Goal: Communication & Community: Answer question/provide support

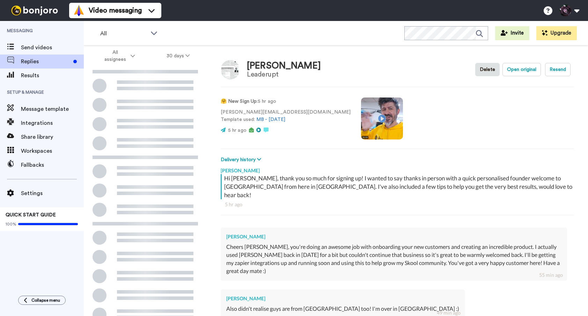
scroll to position [82, 0]
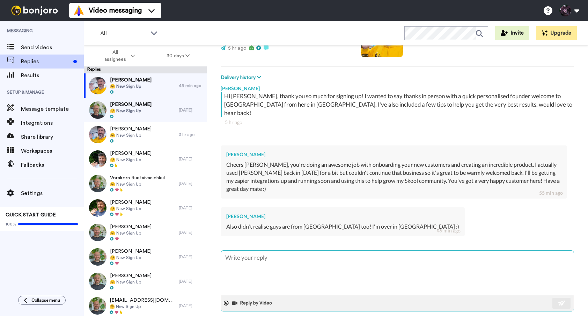
click at [253, 262] on textarea at bounding box center [397, 272] width 353 height 45
type textarea "h"
type textarea "x"
type textarea "he"
type textarea "x"
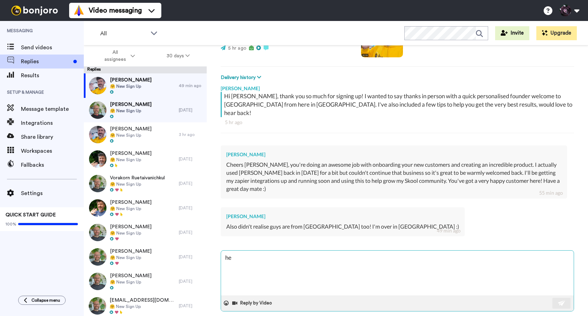
type textarea "hey"
type textarea "x"
type textarea "hey"
type textarea "x"
type textarea "hey m"
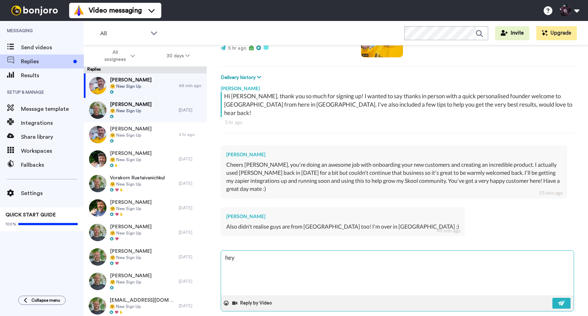
type textarea "x"
type textarea "hey"
type textarea "x"
type textarea "hey"
type textarea "x"
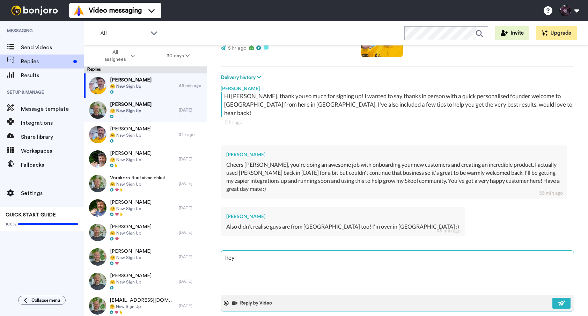
type textarea "he"
type textarea "x"
type textarea "h"
type textarea "x"
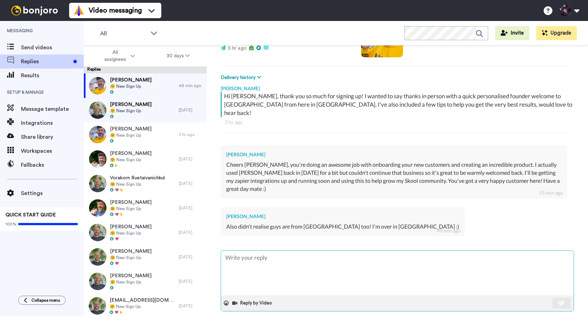
type textarea "H"
type textarea "x"
type textarea "He"
type textarea "x"
type textarea "Hey"
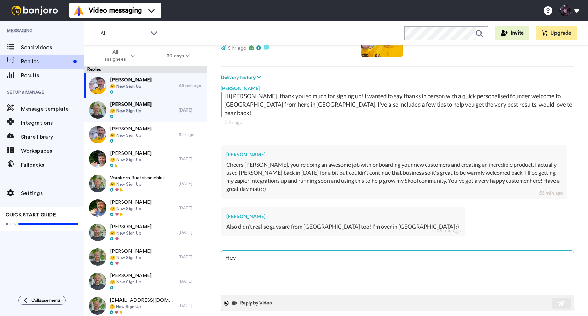
type textarea "x"
type textarea "Hey"
type textarea "x"
type textarea "Hey M"
type textarea "x"
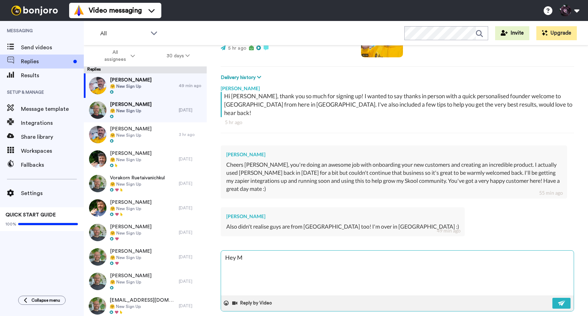
type textarea "Hey [PERSON_NAME]"
type textarea "x"
type textarea "Hey [PERSON_NAME]"
type textarea "x"
type textarea "Hey Mate"
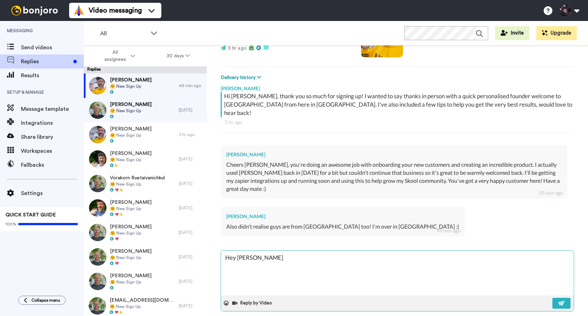
type textarea "x"
type textarea "Hey Mate,"
type textarea "x"
type textarea "Hey Mate,"
type textarea "x"
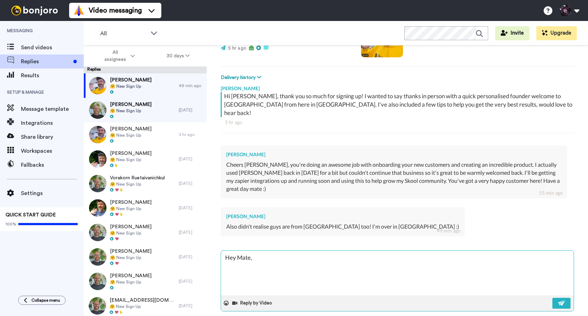
type textarea "Hey Mate, y"
type textarea "x"
type textarea "Hey Mate, ye"
type textarea "x"
type textarea "Hey Mate, yea"
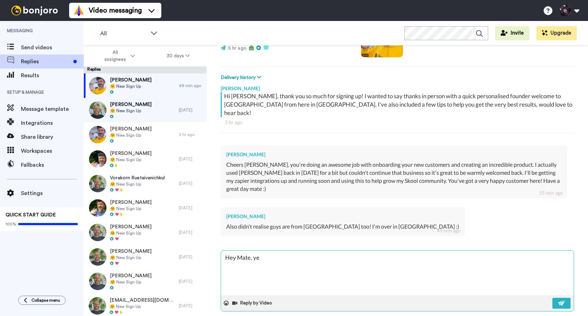
type textarea "x"
type textarea "Hey Mate, yeah"
type textarea "x"
type textarea "Hey Mate, yeah"
type textarea "x"
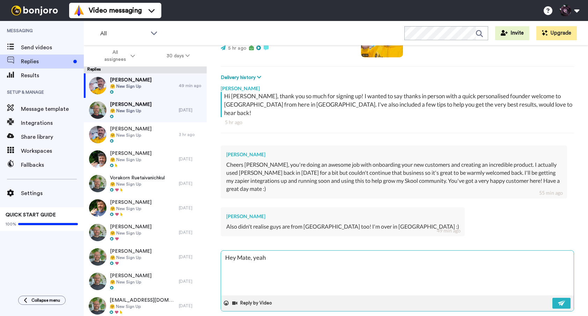
type textarea "Hey Mate, yeah s"
type textarea "x"
type textarea "Hey Mate, yeah sa"
type textarea "x"
type textarea "Hey Mate, yeah saw"
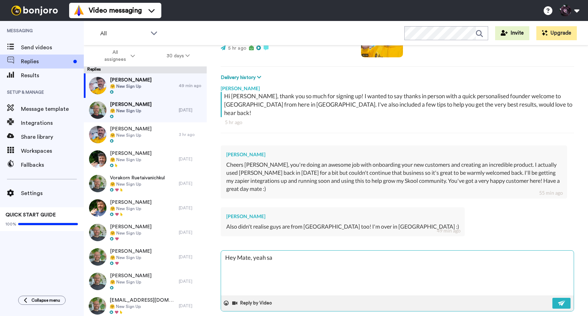
type textarea "x"
type textarea "Hey Mate, yeah saw"
type textarea "x"
type textarea "Hey Mate, yeah saw y"
type textarea "x"
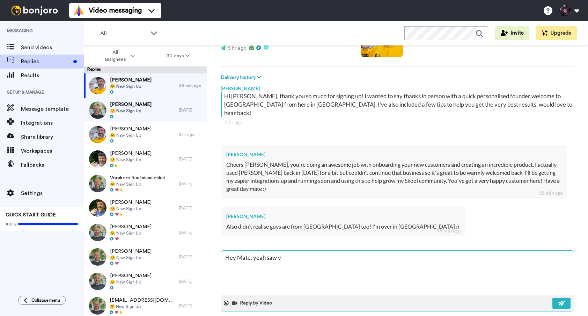
type textarea "Hey Mate, yeah saw yo"
type textarea "x"
type textarea "Hey Mate, yeah saw you"
type textarea "x"
type textarea "Hey Mate, yeah saw you"
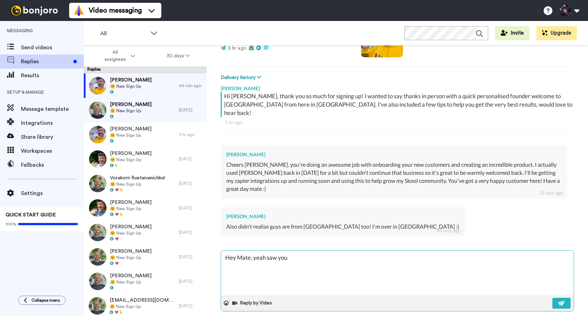
type textarea "x"
type textarea "Hey Mate, yeah saw you w"
type textarea "x"
type textarea "Hey Mate, yeah saw you we"
type textarea "x"
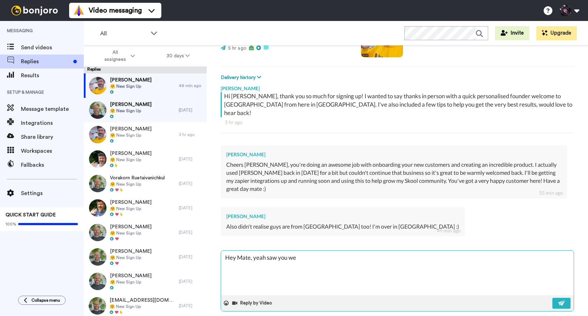
type textarea "Hey Mate, yeah saw you wer"
type textarea "x"
type textarea "Hey Mate, yeah saw you were"
type textarea "x"
type textarea "Hey Mate, yeah saw you were"
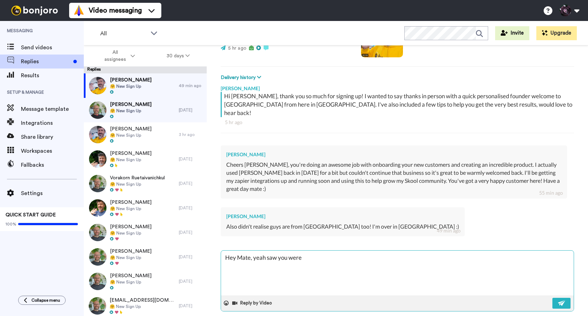
type textarea "x"
type textarea "Hey Mate, yeah saw you were o"
type textarea "x"
type textarea "Hey Mate, yeah saw you were ov"
type textarea "x"
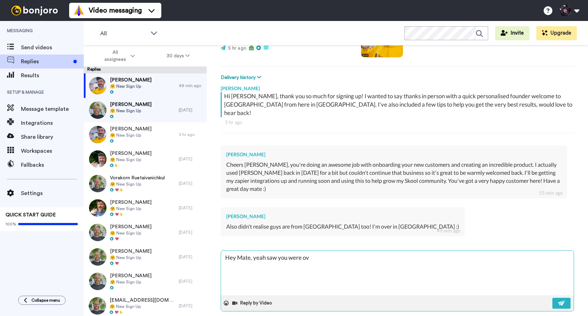
type textarea "Hey Mate, yeah saw you were ove"
type textarea "x"
type textarea "Hey Mate, yeah saw you were over"
type textarea "x"
type textarea "Hey Mate, yeah saw you were over"
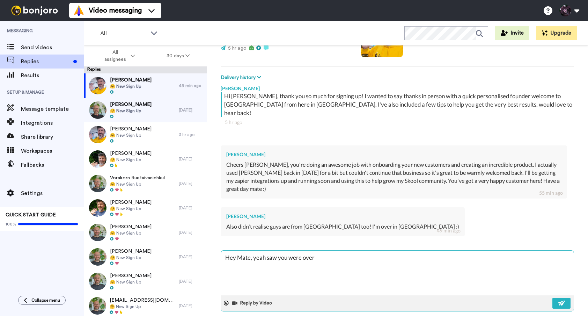
type textarea "x"
type textarea "Hey Mate, yeah saw you were over t"
type textarea "x"
type textarea "Hey Mate, yeah saw you were over th"
type textarea "x"
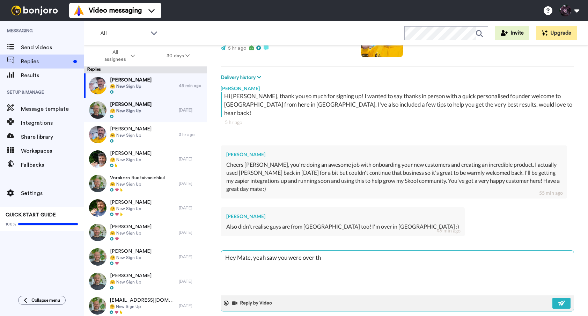
type textarea "Hey Mate, yeah saw you were over tha"
type textarea "x"
type textarea "Hey Mate, yeah saw you were over that"
type textarea "x"
type textarea "Hey Mate, yeah saw you were over that"
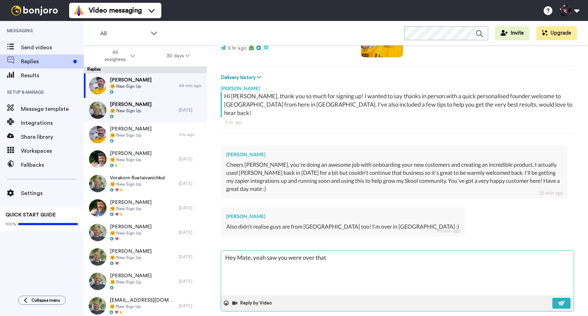
type textarea "x"
type textarea "Hey Mate, yeah saw you were over that s"
type textarea "x"
type textarea "Hey Mate, yeah saw you were over that si"
type textarea "x"
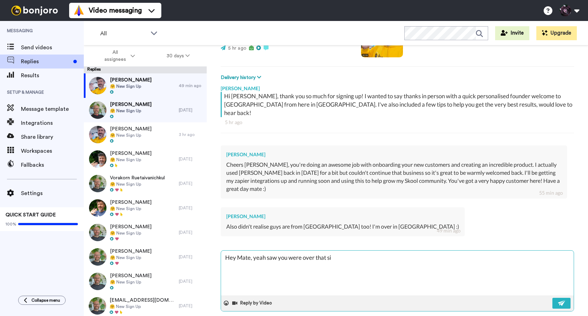
type textarea "Hey Mate, yeah saw you were over that [PERSON_NAME]"
type textarea "x"
type textarea "Hey Mate, yeah saw you were over that side"
type textarea "x"
type textarea "Hey Mate, yeah saw you were over that side"
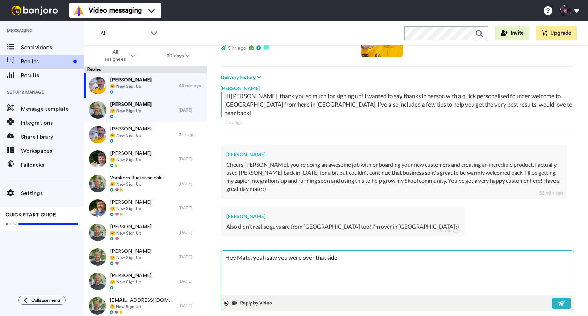
type textarea "x"
type textarea "Hey Mate, yeah saw you were over that side -"
type textarea "x"
type textarea "Hey Mate, yeah saw you were over that side -"
type textarea "x"
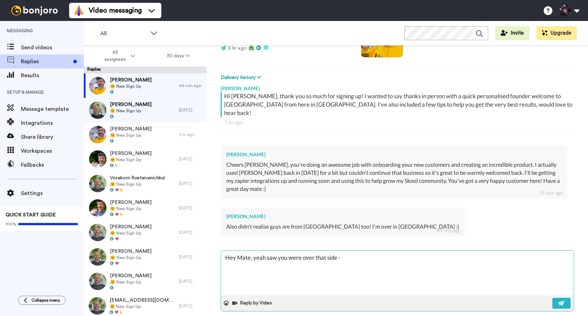
type textarea "Hey Mate, yeah saw you were over that side - h"
type textarea "x"
type textarea "Hey Mate, yeah saw you were over that side - ho"
type textarea "x"
type textarea "Hey Mate, yeah saw you were over that side - hop"
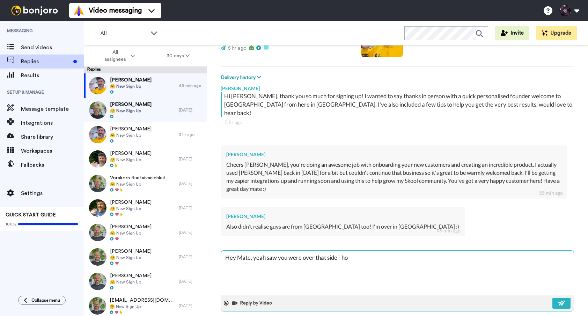
type textarea "x"
type textarea "Hey Mate, yeah saw you were over that side - hope"
type textarea "x"
type textarea "Hey Mate, yeah saw you were over that side - hope"
type textarea "x"
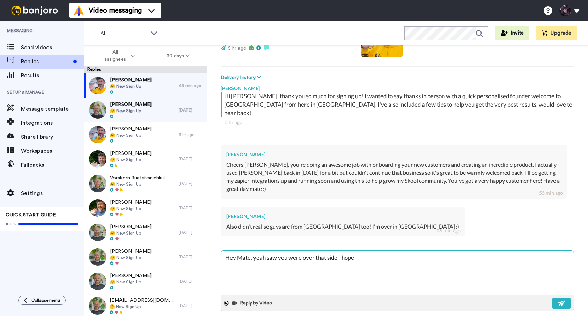
type textarea "Hey Mate, yeah saw you were over that side - hope y"
type textarea "x"
type textarea "Hey Mate, yeah saw you were over that side - hope yo"
type textarea "x"
type textarea "Hey Mate, yeah saw you were over that side - hope you"
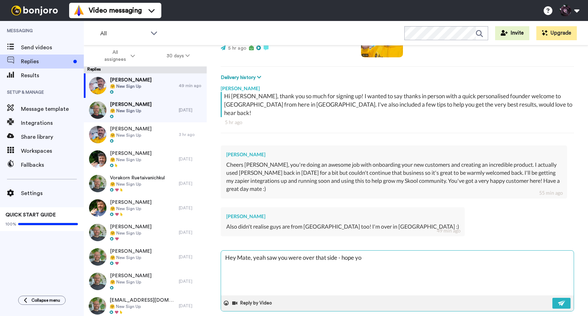
type textarea "x"
type textarea "Hey Mate, yeah saw you were over that side - hope your"
type textarea "x"
type textarea "Hey Mate, yeah saw you were over that side - hope your"
type textarea "x"
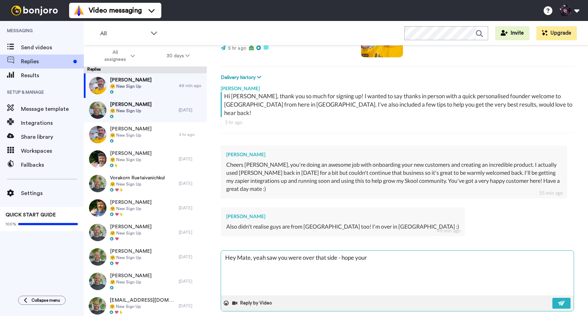
type textarea "Hey Mate, yeah saw you were over that side - hope your w"
type textarea "x"
type textarea "Hey Mate, yeah saw you were over that side - hope your we"
type textarea "x"
type textarea "Hey Mate, yeah saw you were over that side - hope your wea"
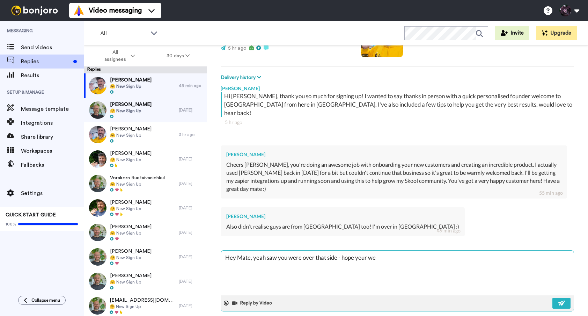
type textarea "x"
type textarea "Hey Mate, yeah saw you were over that side - hope your weat"
type textarea "x"
type textarea "Hey Mate, yeah saw you were over that side - hope your weath"
type textarea "x"
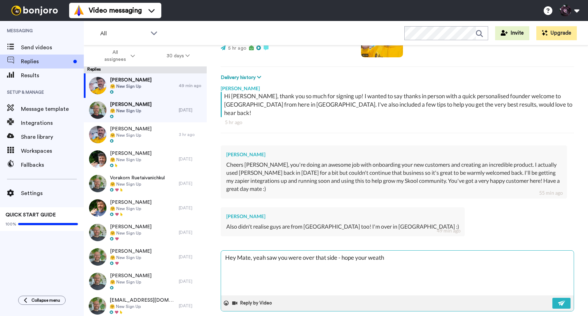
type textarea "Hey Mate, yeah saw you were over that side - hope your weathe"
type textarea "x"
type textarea "Hey Mate, yeah saw you were over that side - hope your weather"
type textarea "x"
type textarea "Hey Mate, yeah saw you were over that side - hope your weather"
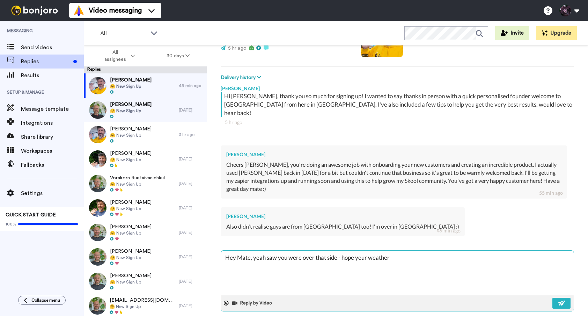
type textarea "x"
type textarea "Hey Mate, yeah saw you were over that side - hope your weather i"
type textarea "x"
type textarea "Hey Mate, yeah saw you were over that side - hope your weather is"
type textarea "x"
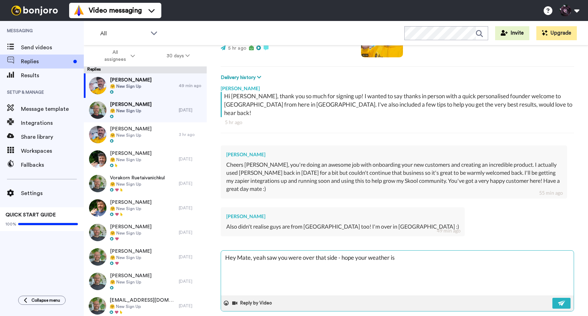
type textarea "Hey Mate, yeah saw you were over that side - hope your weather is"
type textarea "x"
type textarea "Hey Mate, yeah saw you were over that side - hope your weather is a"
type textarea "x"
type textarea "Hey Mate, yeah saw you were over that side - hope your weather is a"
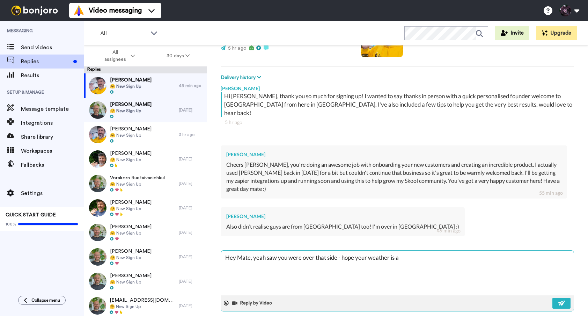
type textarea "x"
type textarea "Hey Mate, yeah saw you were over that side - hope your weather is a b"
type textarea "x"
type textarea "Hey Mate, yeah saw you were over that side - hope your weather is a bi"
type textarea "x"
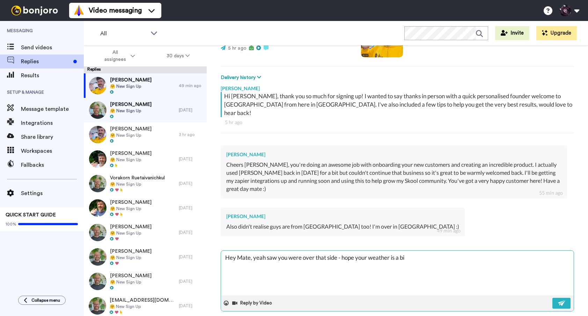
type textarea "Hey Mate, yeah saw you were over that side - hope your weather is a bit"
type textarea "x"
type textarea "Hey Mate, yeah saw you were over that side - hope your weather is a bit"
type textarea "x"
type textarea "Hey Mate, yeah saw you were over that side - hope your weather is a bit b"
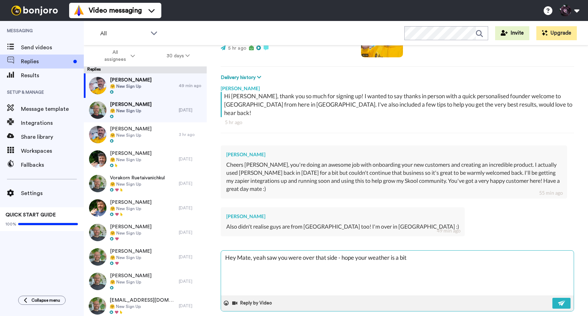
type textarea "x"
type textarea "Hey Mate, yeah saw you were over that side - hope your weather is a bit be"
type textarea "x"
type textarea "Hey Mate, yeah saw you were over that side - hope your weather is a bit bet"
type textarea "x"
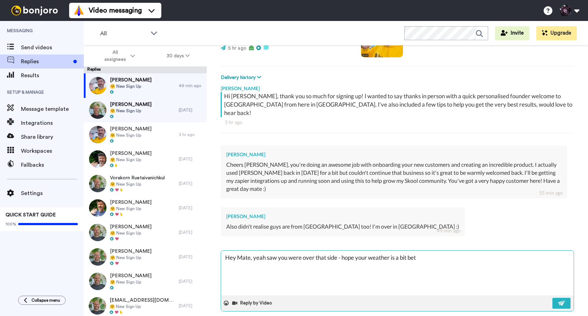
type textarea "Hey Mate, yeah saw you were over that side - hope your weather is a bit bett"
type textarea "x"
type textarea "Hey Mate, yeah saw you were over that side - hope your weather is a bit [PERSON…"
type textarea "x"
type textarea "Hey Mate, yeah saw you were over that side - hope your weather is a bit better"
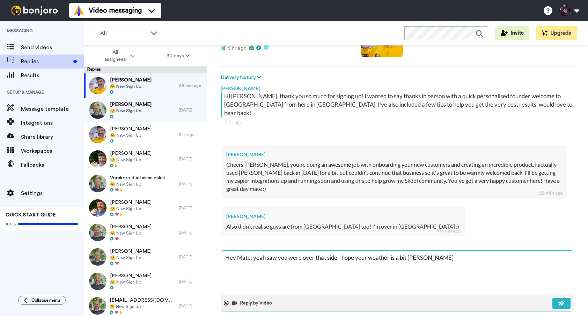
type textarea "x"
type textarea "Hey Mate, yeah saw you were over that side - hope your weather is a bit better"
type textarea "x"
type textarea "Hey Mate, yeah saw you were over that side - hope your weather is a bit better t"
type textarea "x"
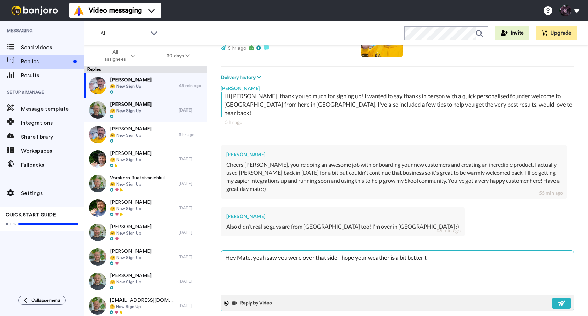
type textarea "Hey Mate, yeah saw you were over that side - hope your weather is a bit better …"
type textarea "x"
type textarea "Hey Mate, yeah saw you were over that side - hope your weather is a bit better …"
type textarea "x"
type textarea "Hey Mate, yeah saw you were over that side - hope your weather is a bit better …"
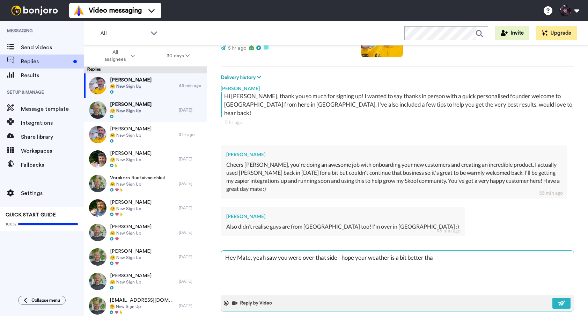
type textarea "x"
type textarea "Hey Mate, yeah saw you were over that side - hope your weather is a bit better …"
type textarea "x"
type textarea "Hey Mate, yeah saw you were over that side - hope your weather is a bit better …"
type textarea "x"
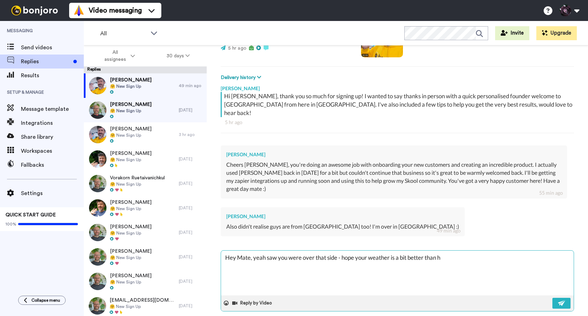
type textarea "Hey Mate, yeah saw you were over that side - hope your weather is a bit better …"
type textarea "x"
type textarea "Hey Mate, yeah saw you were over that side - hope your weather is a bit better …"
type textarea "x"
type textarea "Hey Mate, yeah saw you were over that side - hope your weather is a bit better …"
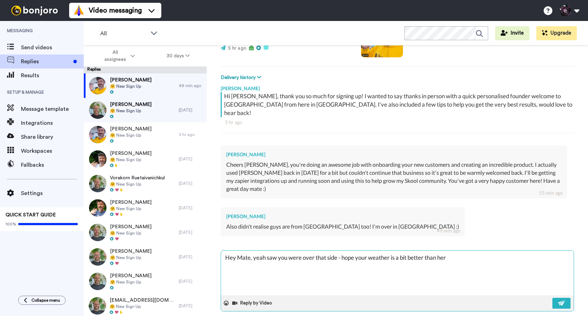
type textarea "x"
type textarea "Hey Mate, yeah saw you were over that side - hope your weather is a bit better …"
type textarea "x"
type textarea "Hey Mate, yeah saw you were over that side - hope your weather is a bit better …"
type textarea "x"
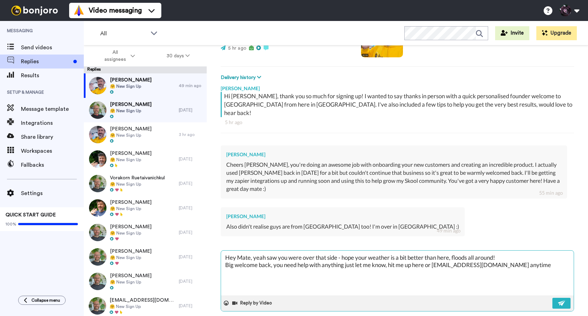
click at [271, 259] on textarea "Hey Mate, yeah saw you were over that side - hope your weather is a bit better …" at bounding box center [397, 272] width 353 height 45
click at [557, 298] on button at bounding box center [562, 303] width 18 height 11
